Goal: Task Accomplishment & Management: Use online tool/utility

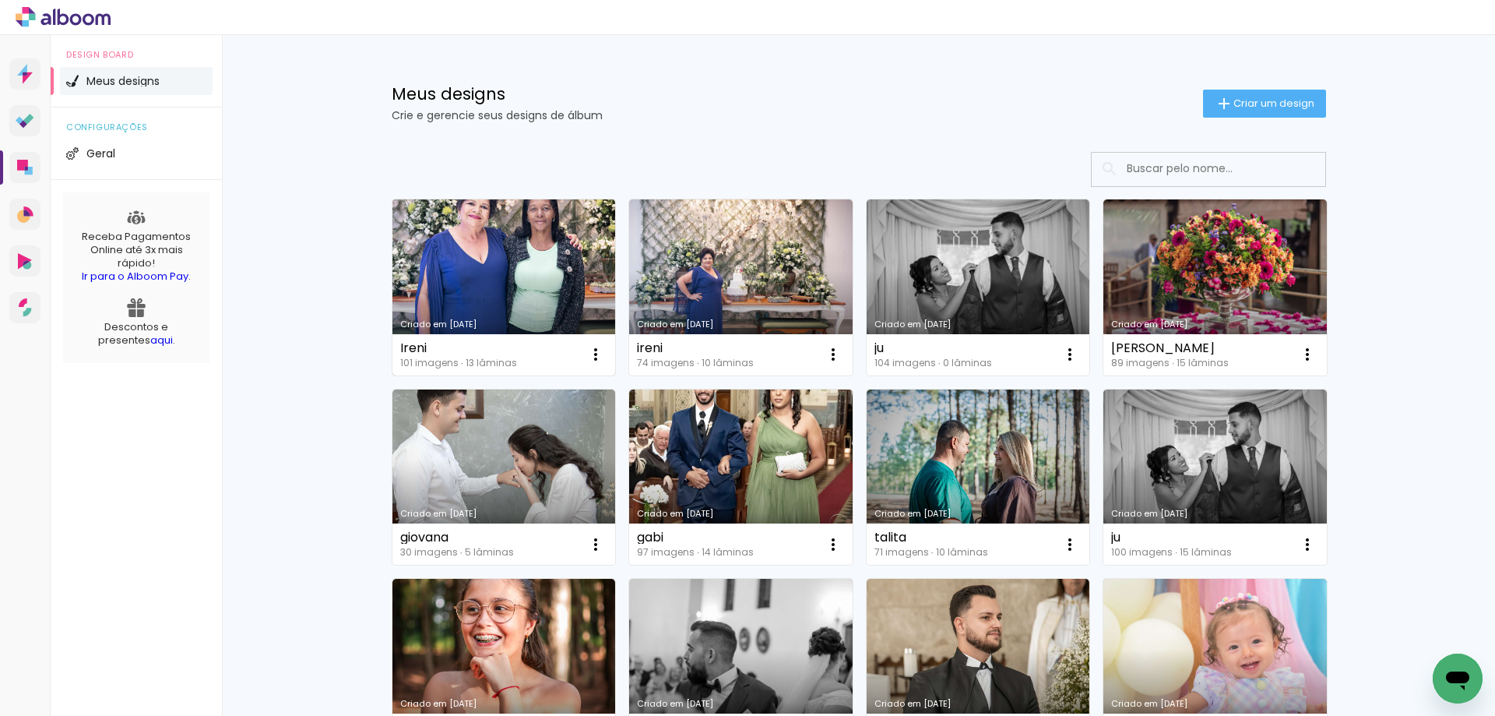
click at [513, 275] on link "Criado em [DATE]" at bounding box center [503, 287] width 223 height 176
